Goal: Browse casually

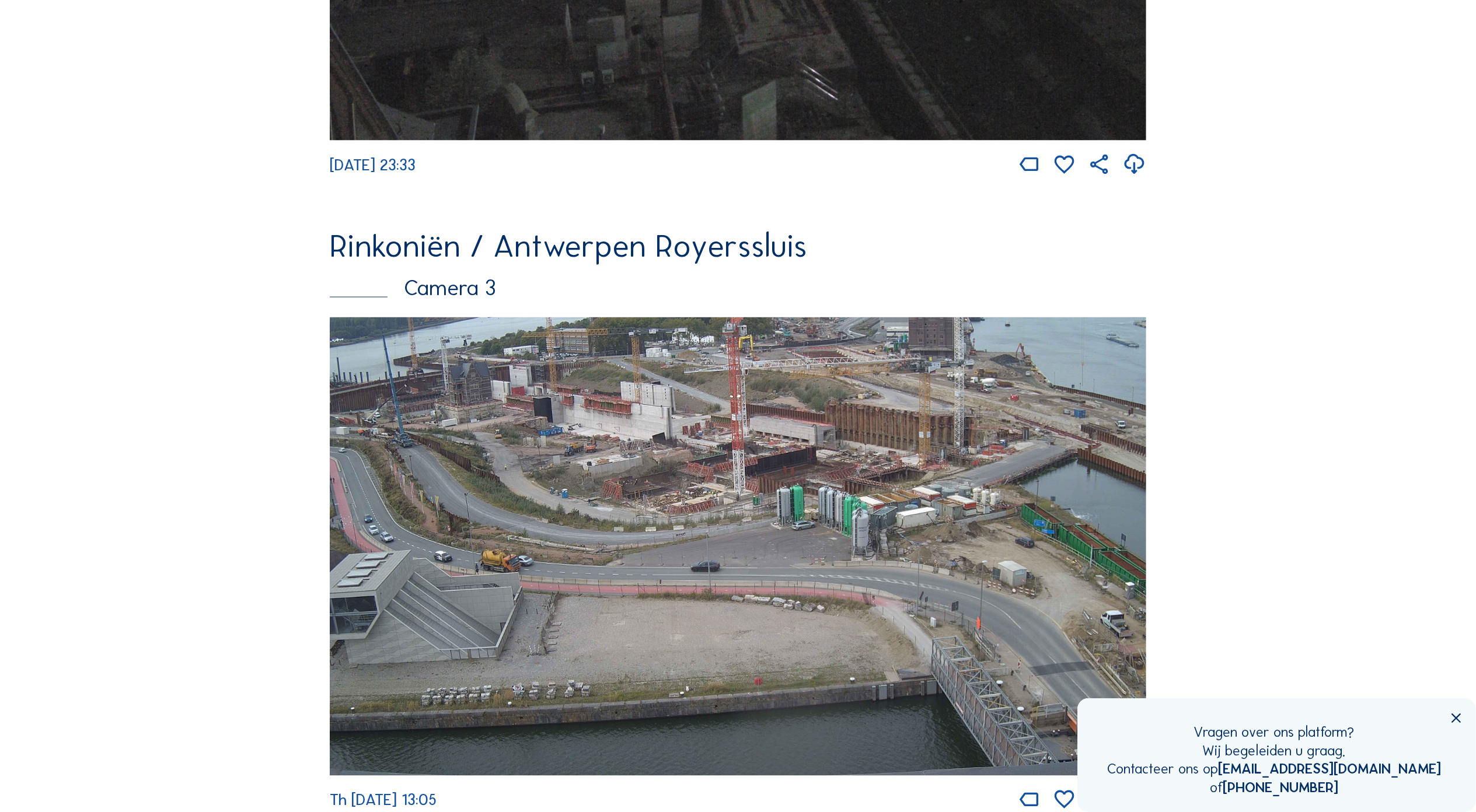
scroll to position [1888, 0]
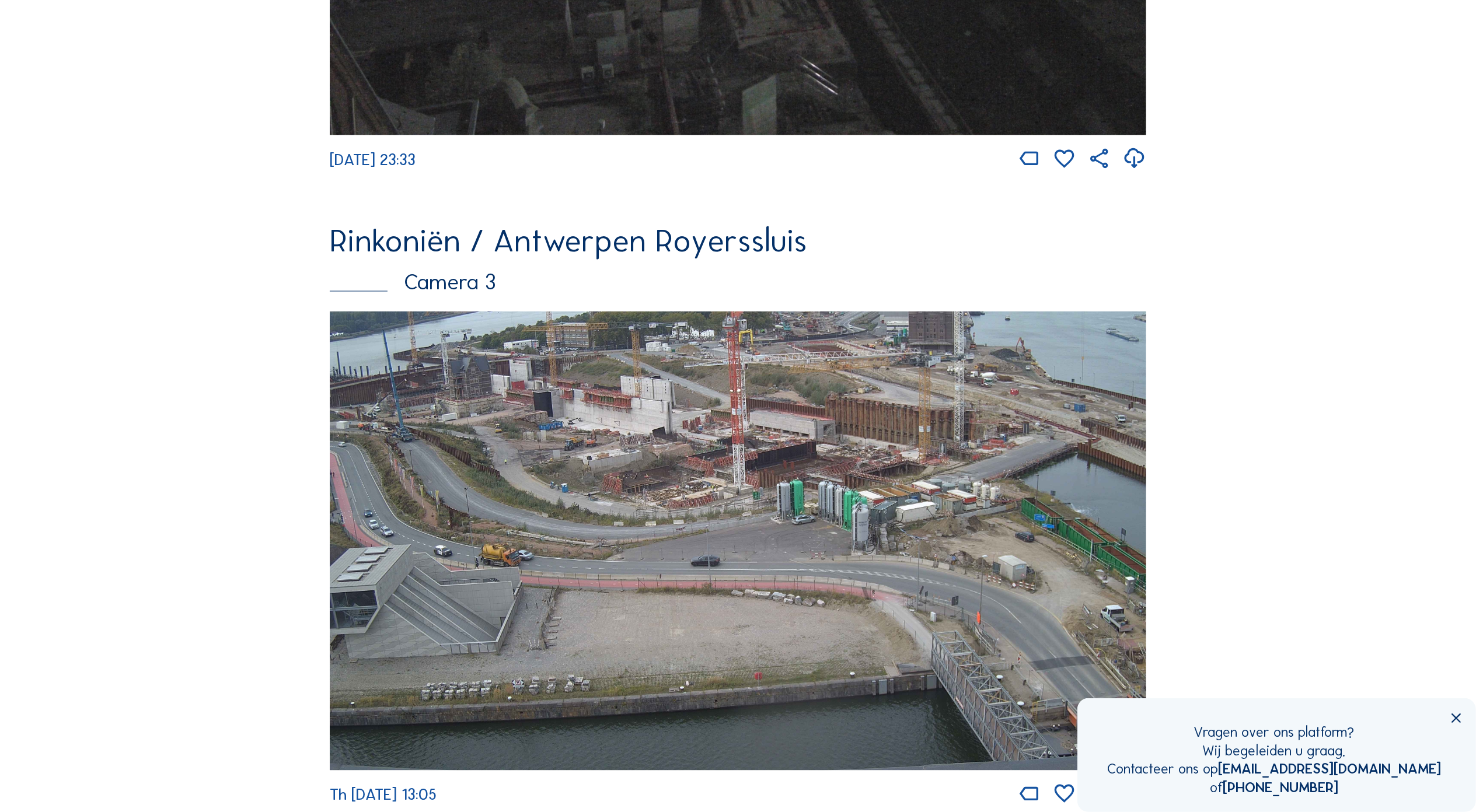
click at [499, 404] on img at bounding box center [738, 541] width 816 height 459
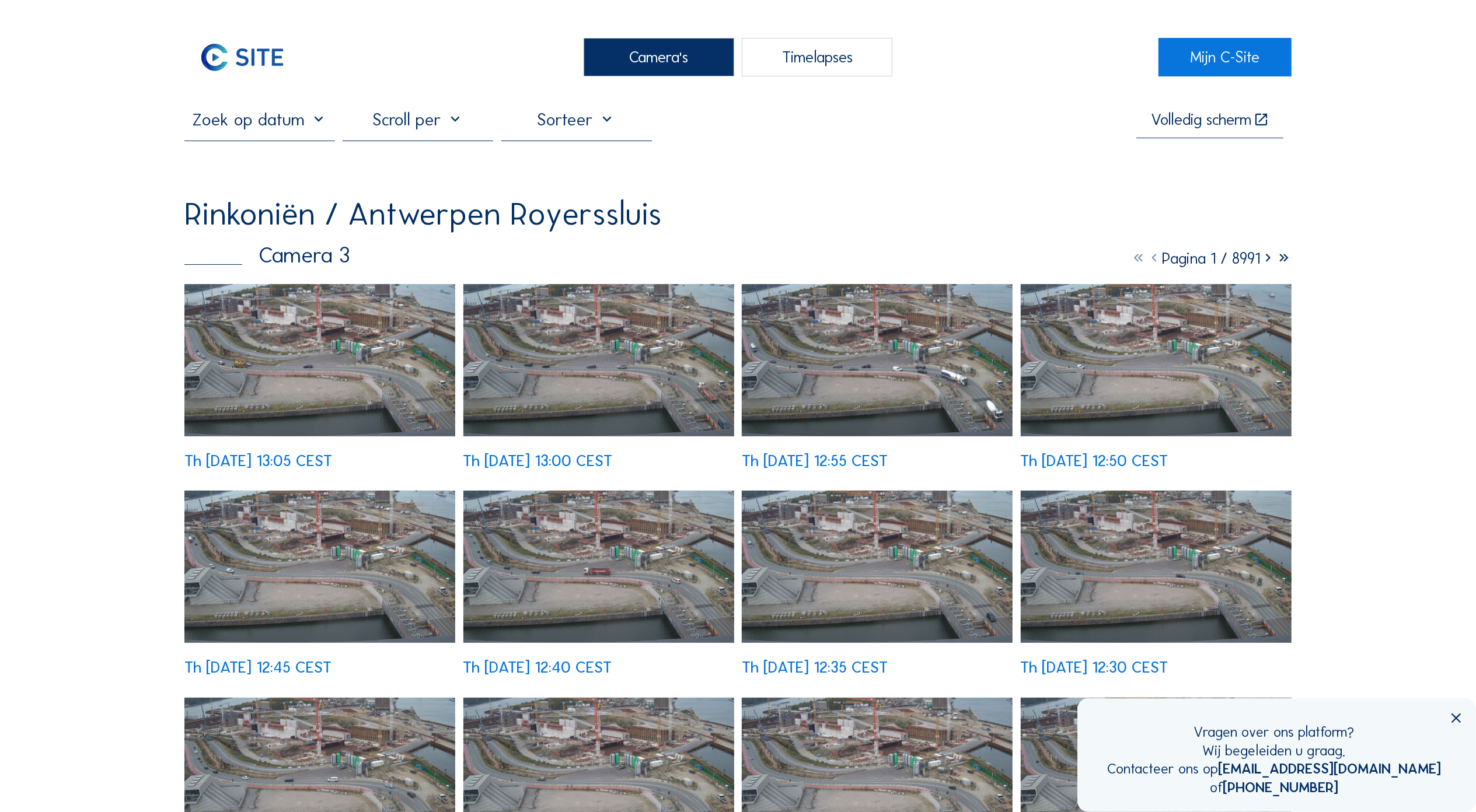
click at [366, 304] on img at bounding box center [319, 360] width 271 height 153
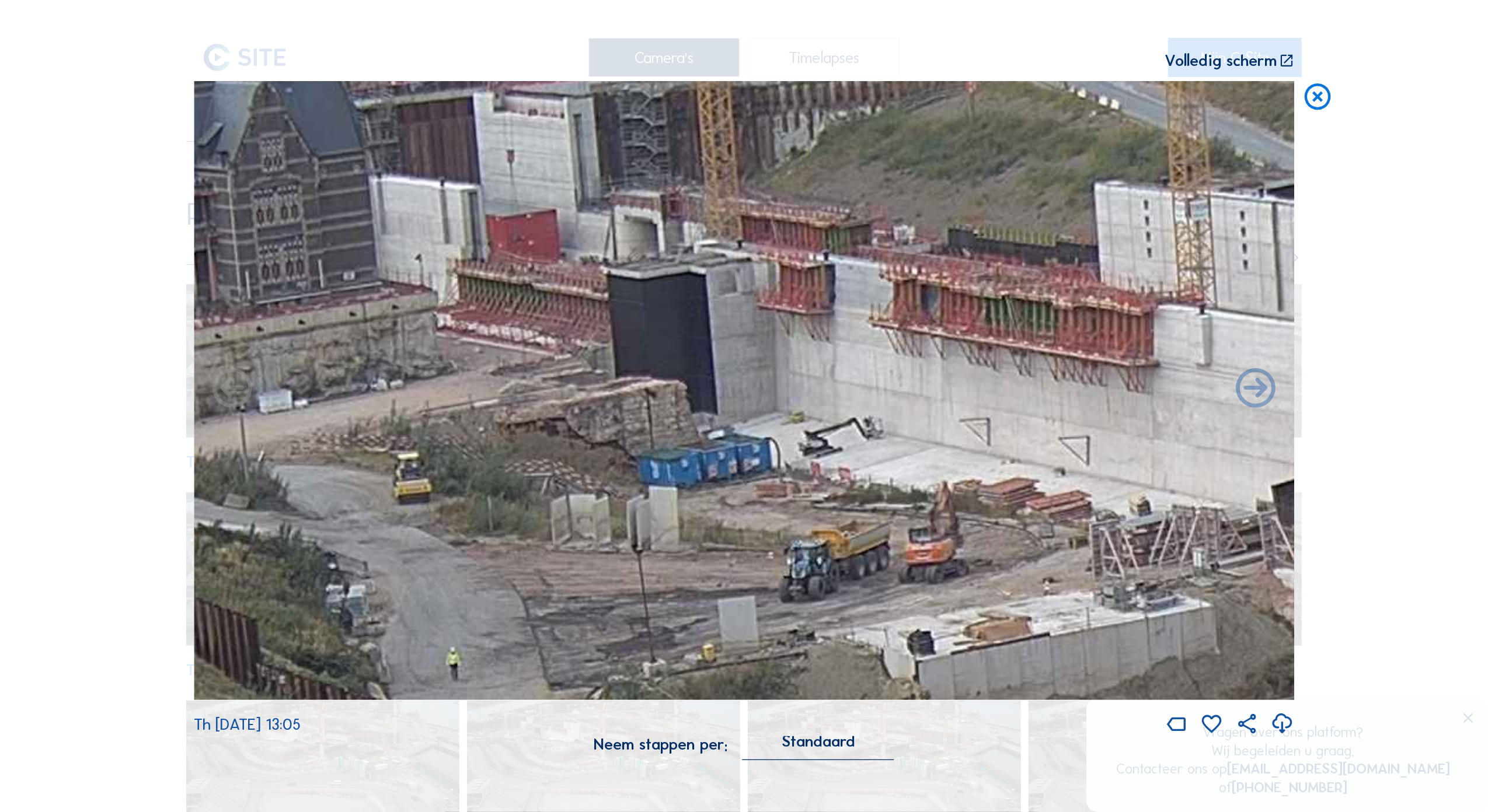
drag, startPoint x: 551, startPoint y: 274, endPoint x: 569, endPoint y: 280, distance: 19.0
click at [568, 280] on img at bounding box center [744, 390] width 1100 height 618
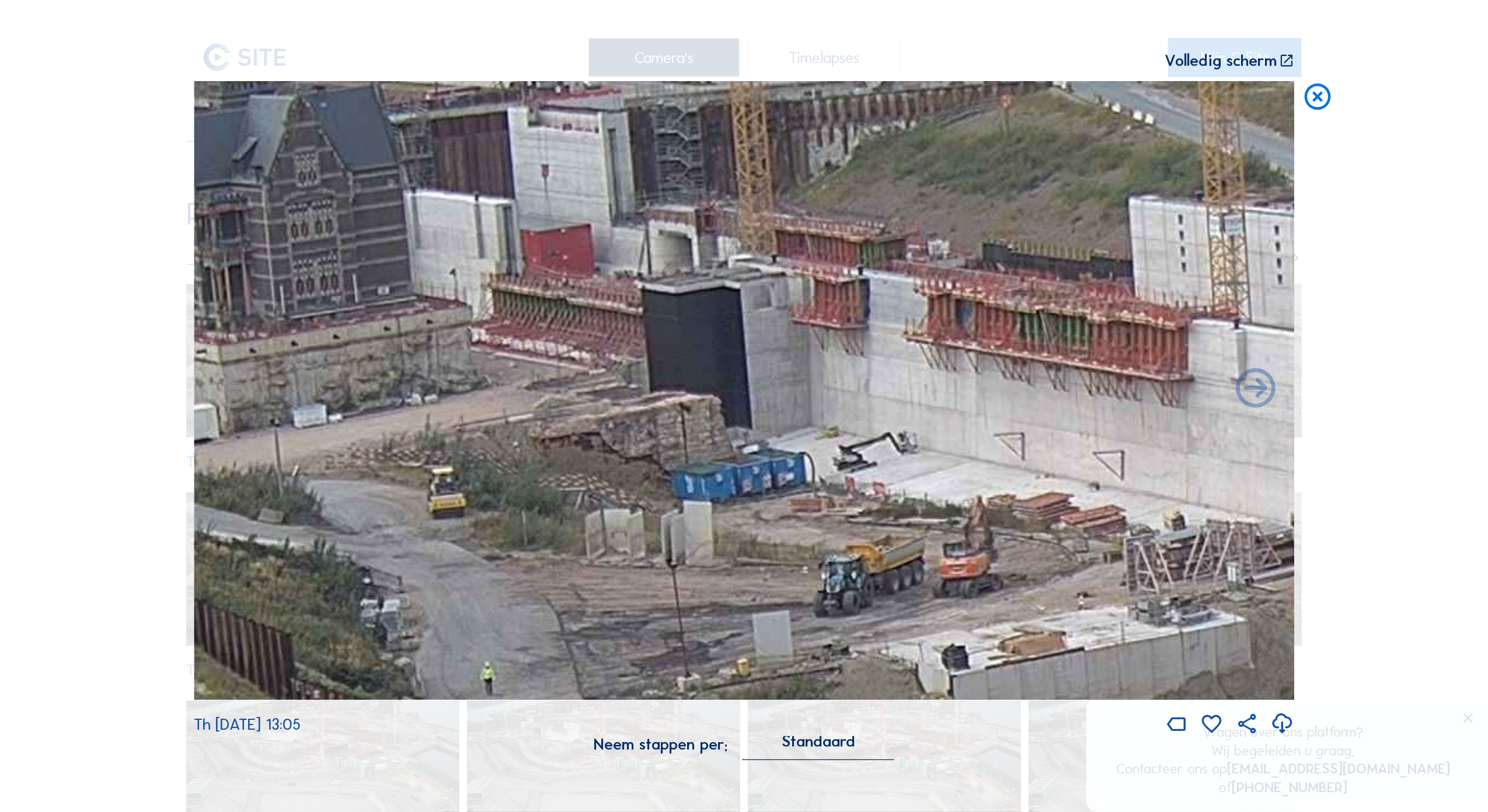
drag, startPoint x: 598, startPoint y: 316, endPoint x: 621, endPoint y: 323, distance: 24.0
click at [621, 323] on img at bounding box center [744, 390] width 1100 height 618
click at [1306, 103] on icon at bounding box center [1318, 97] width 32 height 32
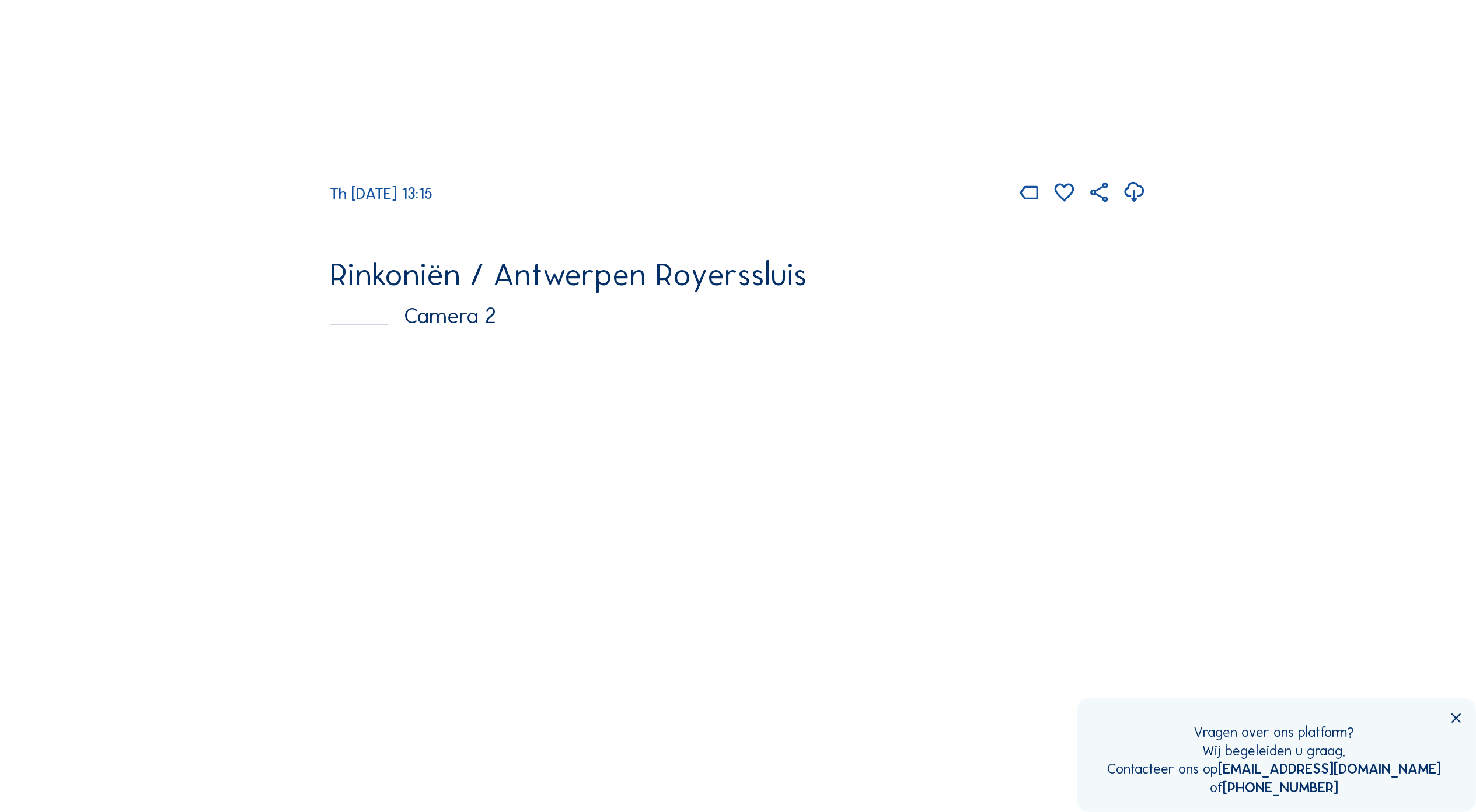
scroll to position [546, 0]
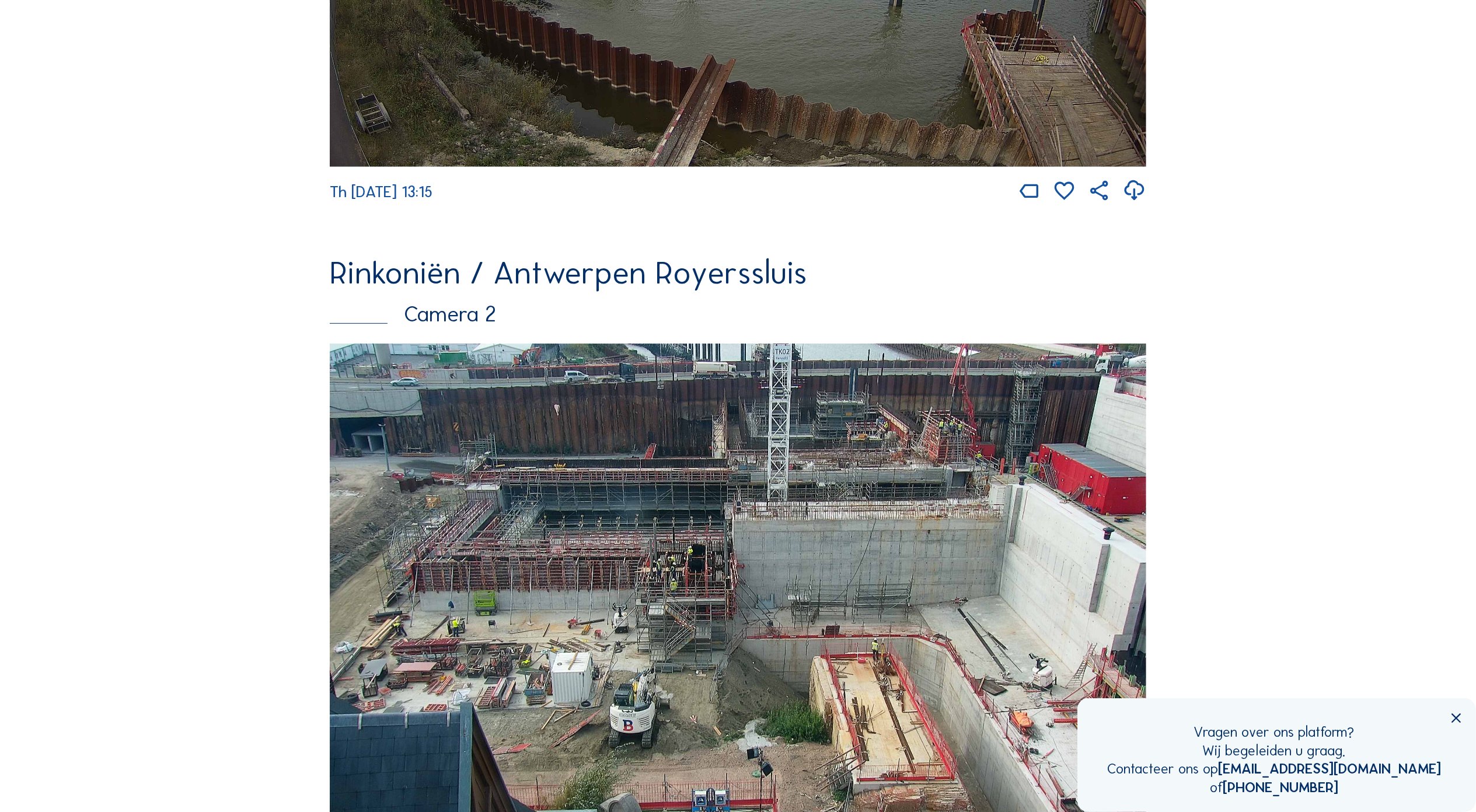
click at [702, 439] on img at bounding box center [738, 583] width 816 height 478
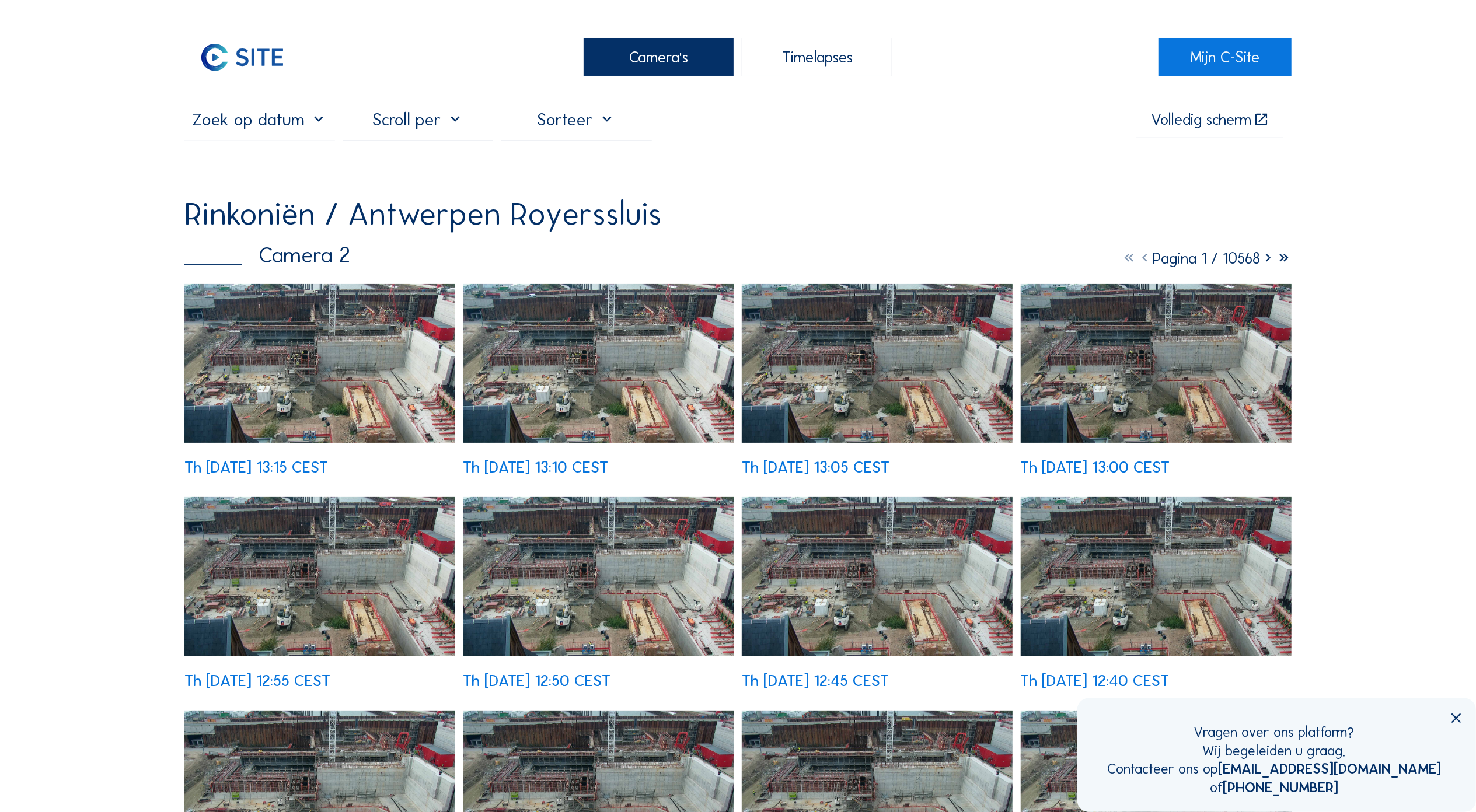
click at [275, 369] on img at bounding box center [319, 363] width 271 height 158
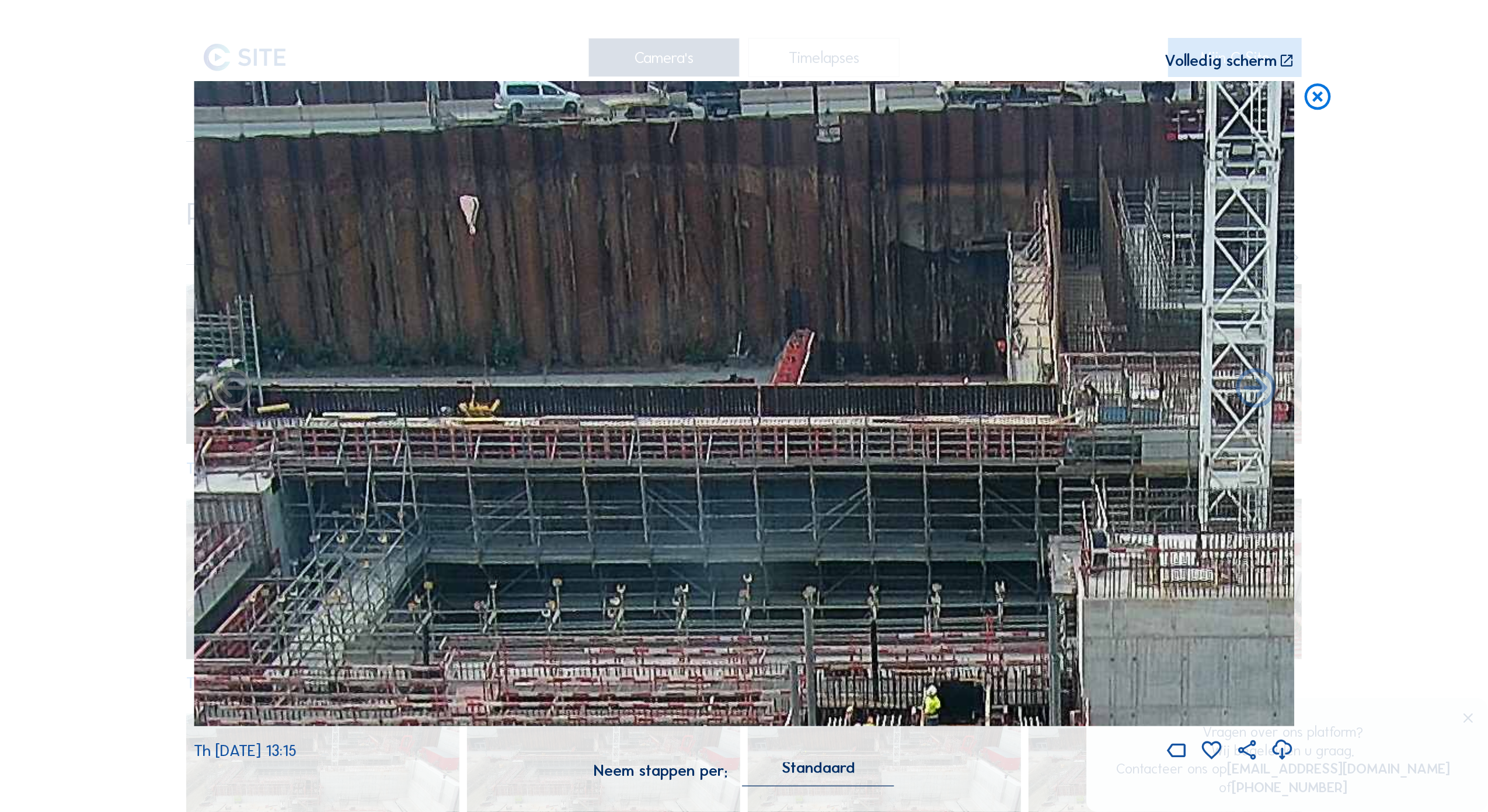
drag, startPoint x: 764, startPoint y: 339, endPoint x: 640, endPoint y: 498, distance: 201.6
click at [640, 498] on img at bounding box center [744, 403] width 1100 height 645
